Goal: Check status: Check status

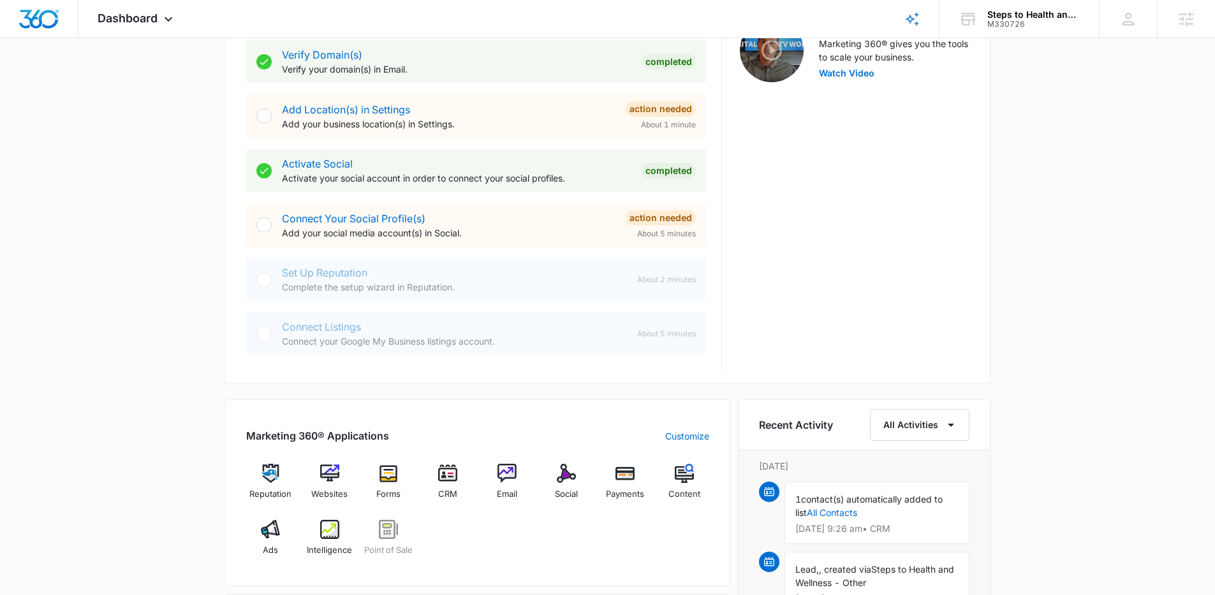
scroll to position [518, 0]
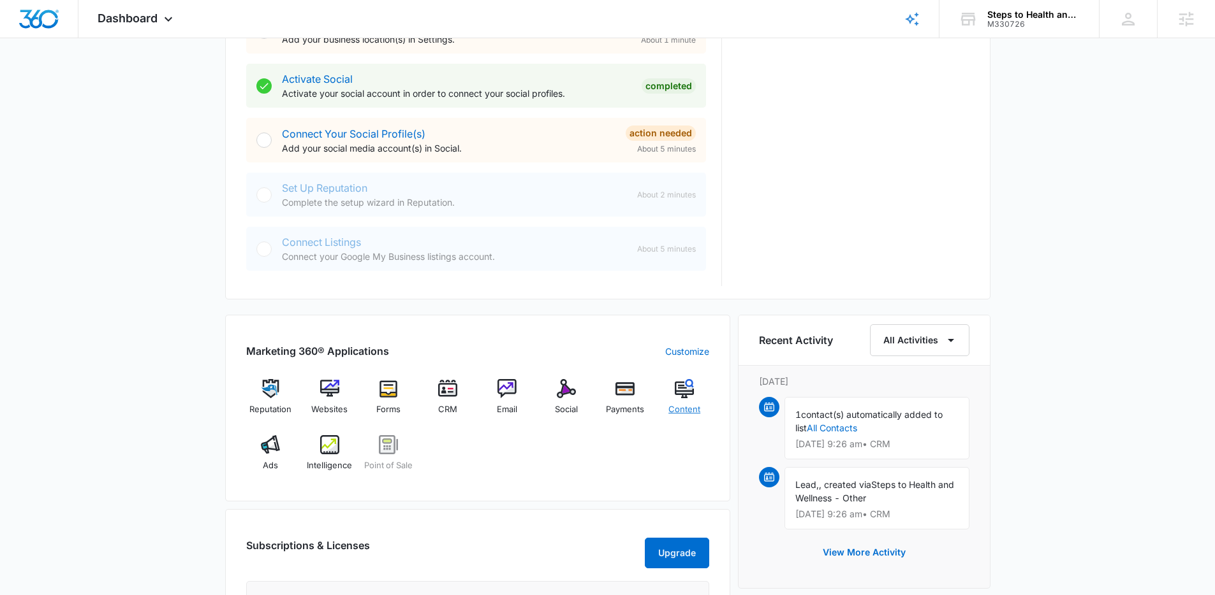
click at [675, 400] on div "Content" at bounding box center [684, 402] width 49 height 46
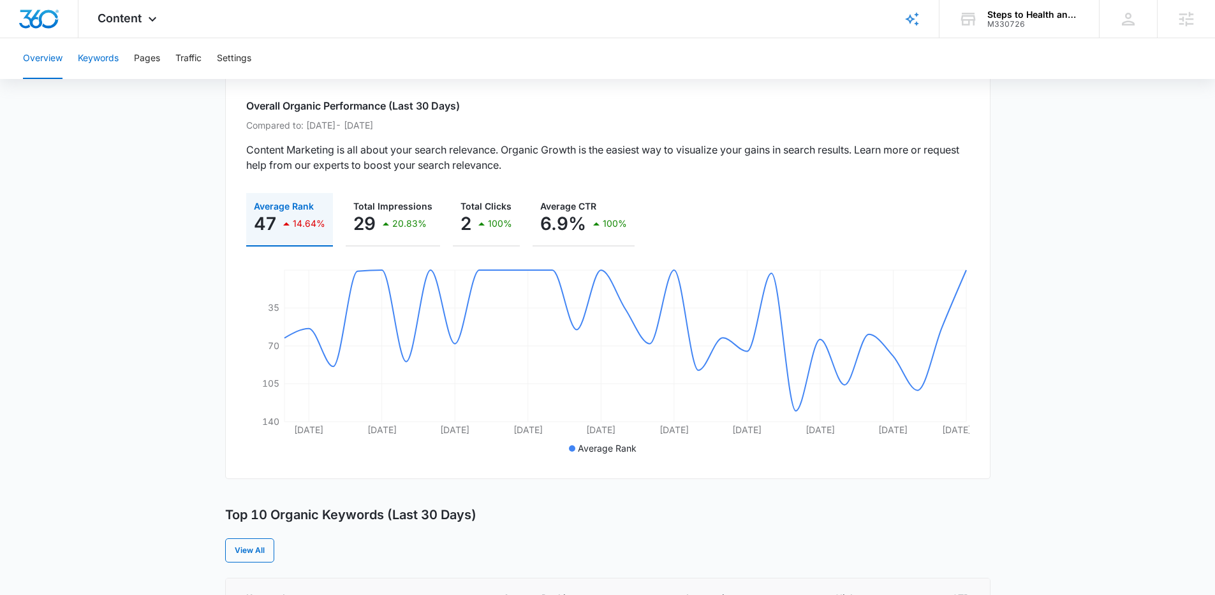
scroll to position [75, 0]
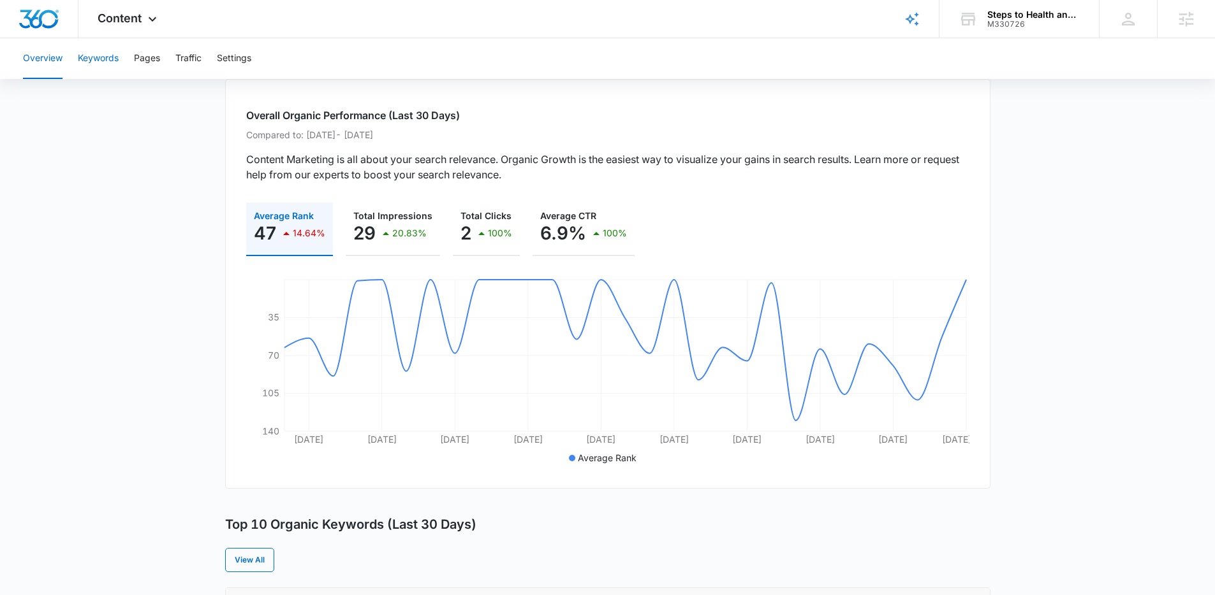
click at [87, 52] on button "Keywords" at bounding box center [98, 58] width 41 height 41
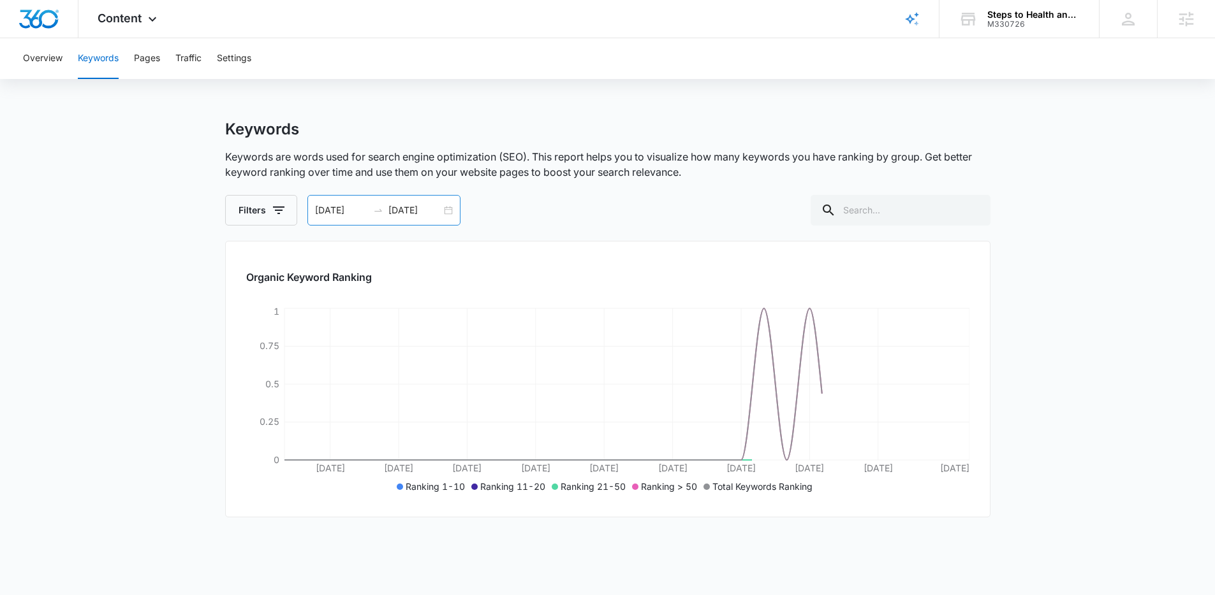
click at [444, 209] on div "05/29/2025 06/28/2025" at bounding box center [383, 210] width 153 height 31
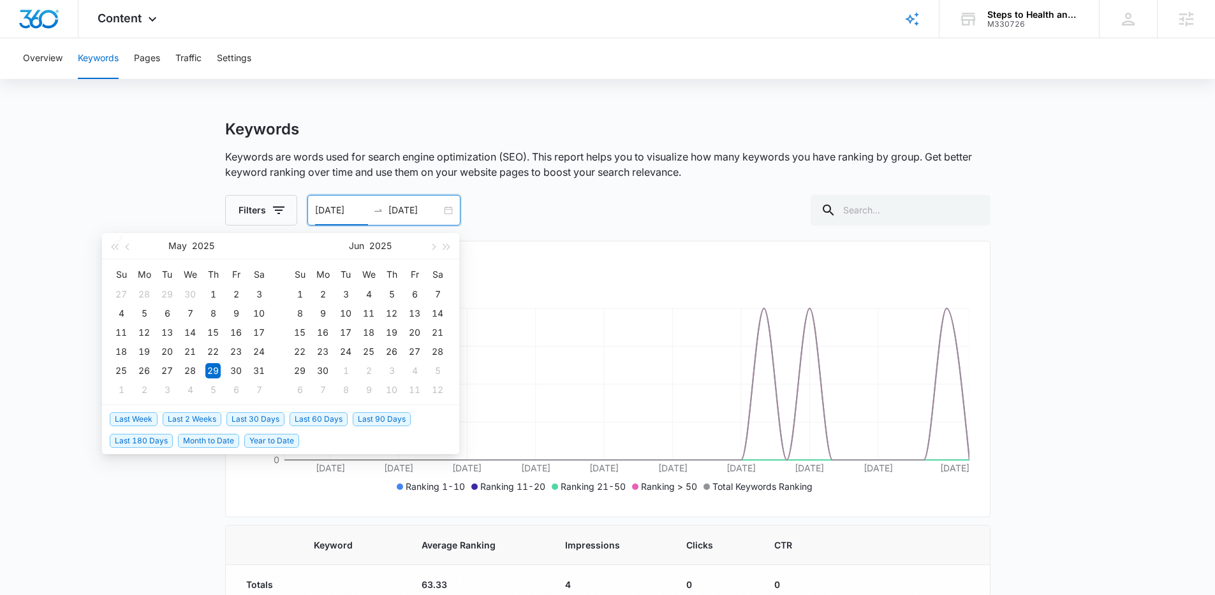
click at [249, 418] on span "Last 30 Days" at bounding box center [255, 419] width 58 height 14
type input "07/10/2025"
type input "08/09/2025"
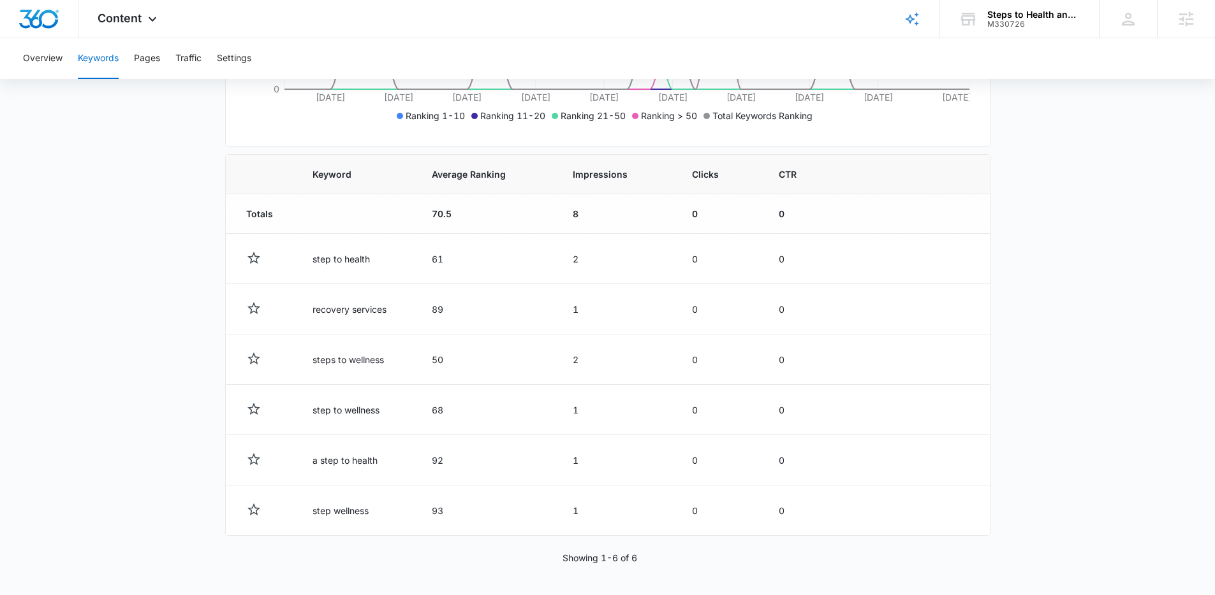
scroll to position [103, 0]
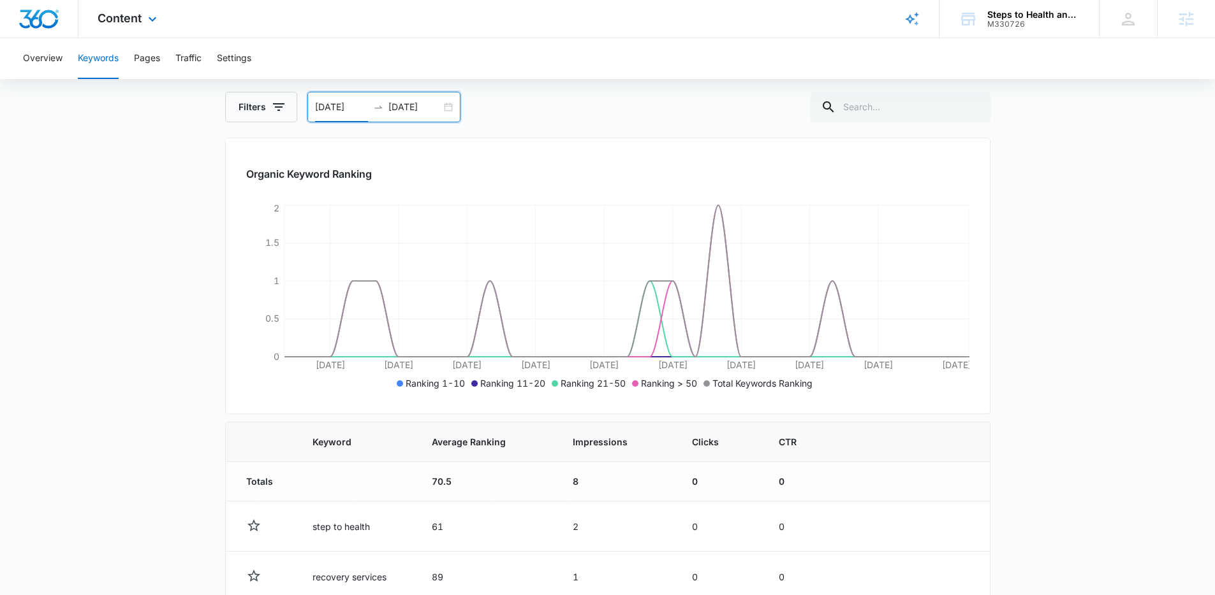
click at [149, 31] on div "Content Apps Reputation Websites Forms CRM Email Social Payments POS Content Ad…" at bounding box center [128, 19] width 101 height 38
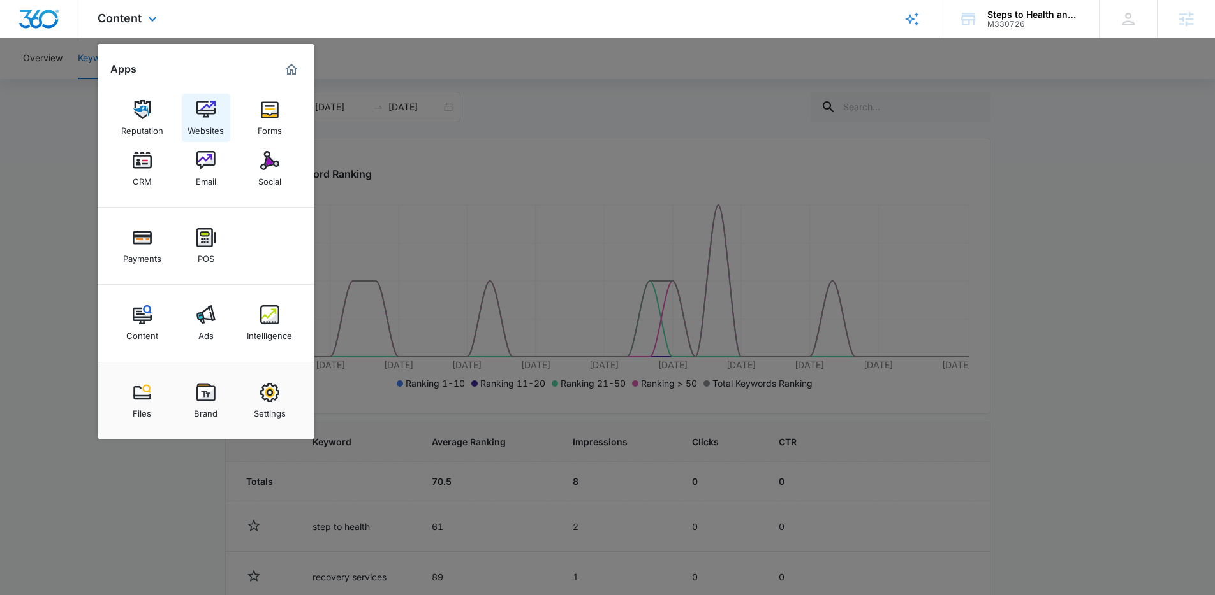
click at [200, 119] on img at bounding box center [205, 109] width 19 height 19
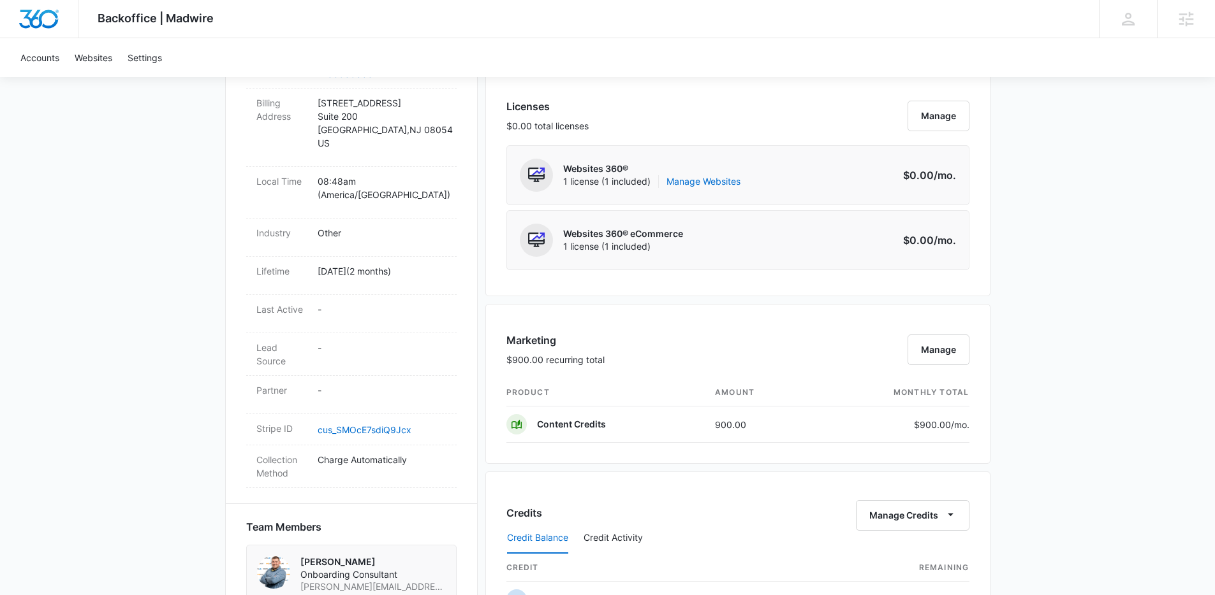
scroll to position [516, 0]
